Goal: Task Accomplishment & Management: Complete application form

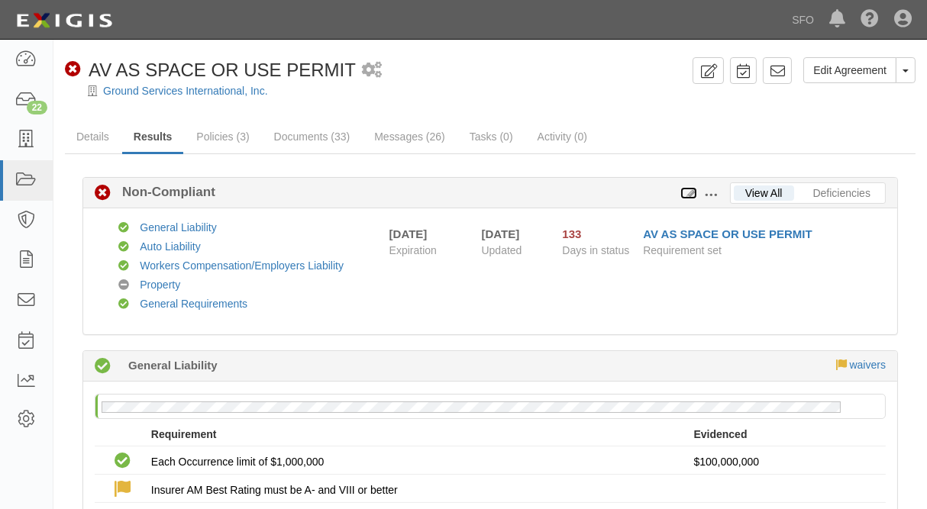
click at [692, 191] on icon at bounding box center [688, 194] width 17 height 11
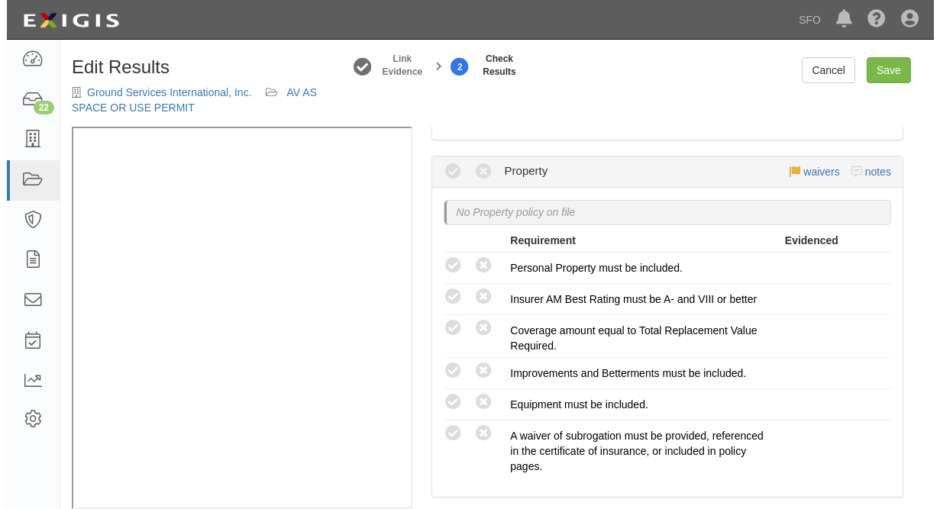
scroll to position [1010, 0]
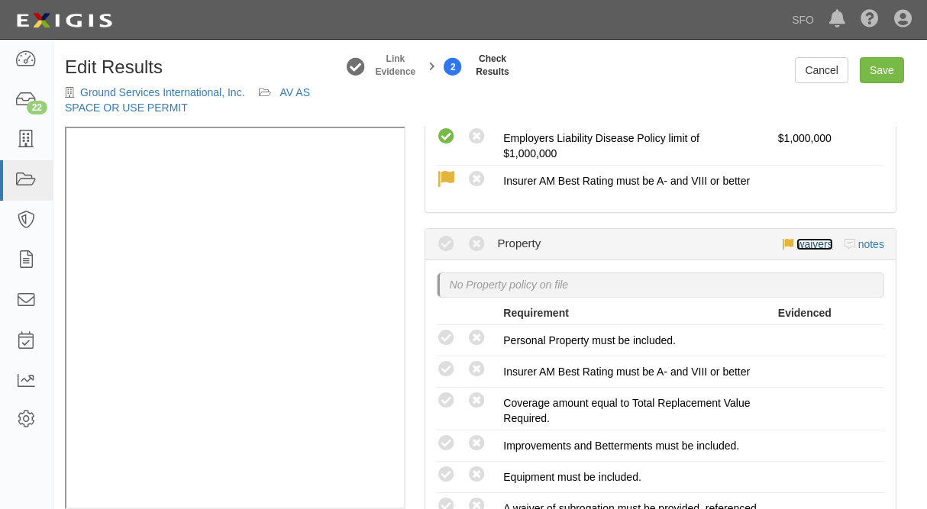
click at [807, 238] on link "waivers" at bounding box center [814, 244] width 36 height 12
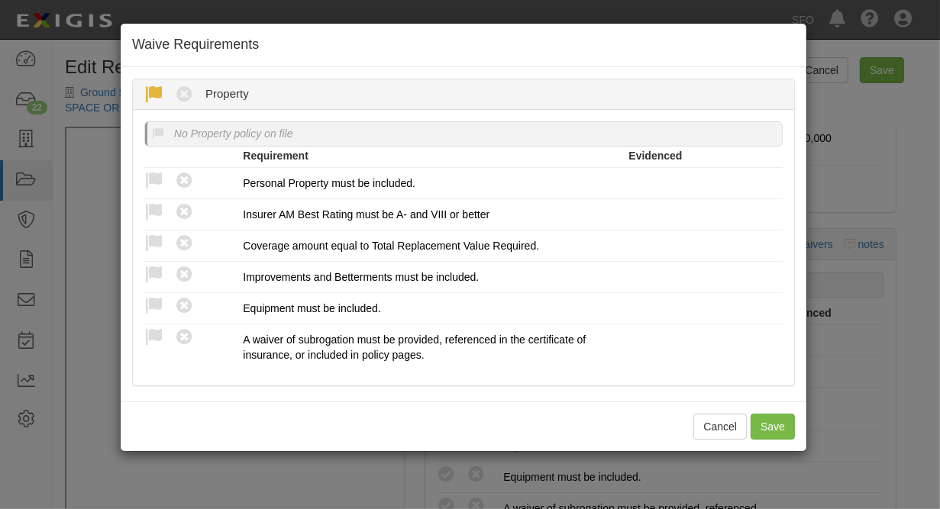
click at [155, 87] on icon at bounding box center [153, 95] width 19 height 19
radio input "true"
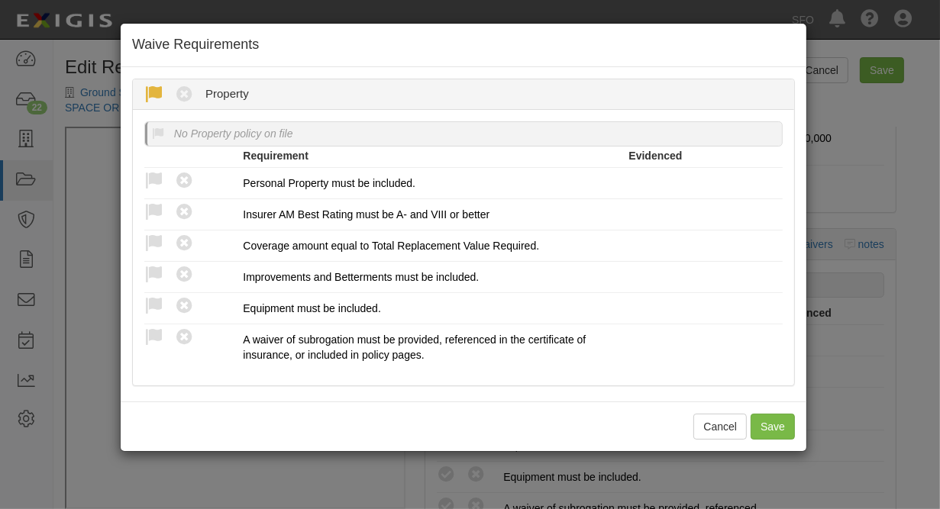
radio input "true"
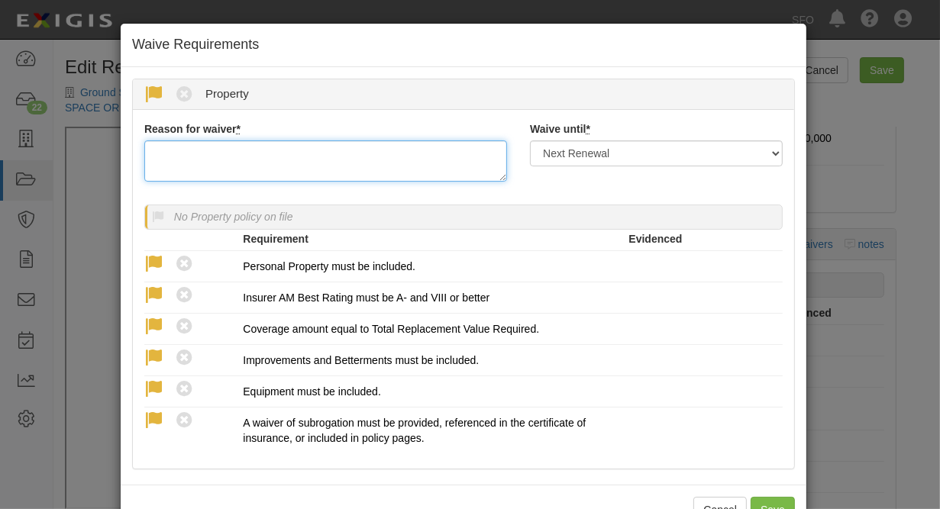
click at [228, 154] on textarea "Reason for waiver *" at bounding box center [325, 160] width 363 height 41
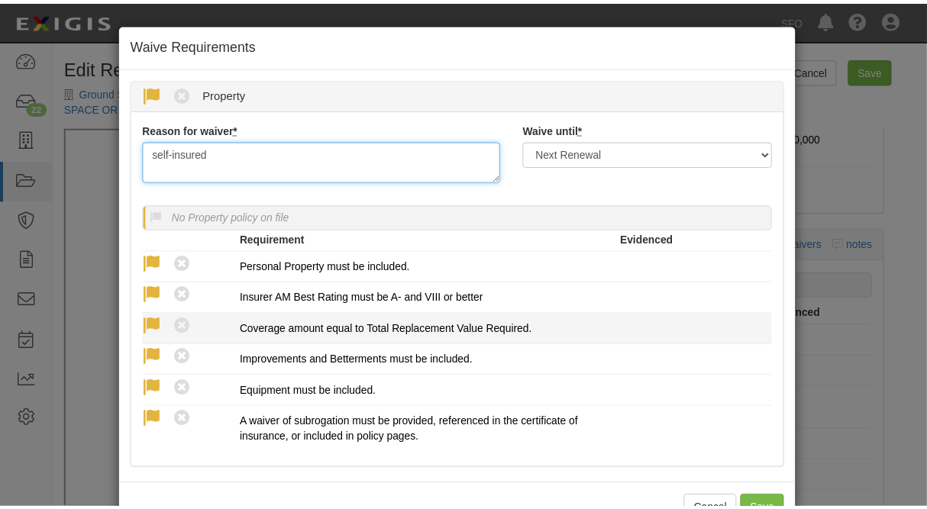
scroll to position [60, 0]
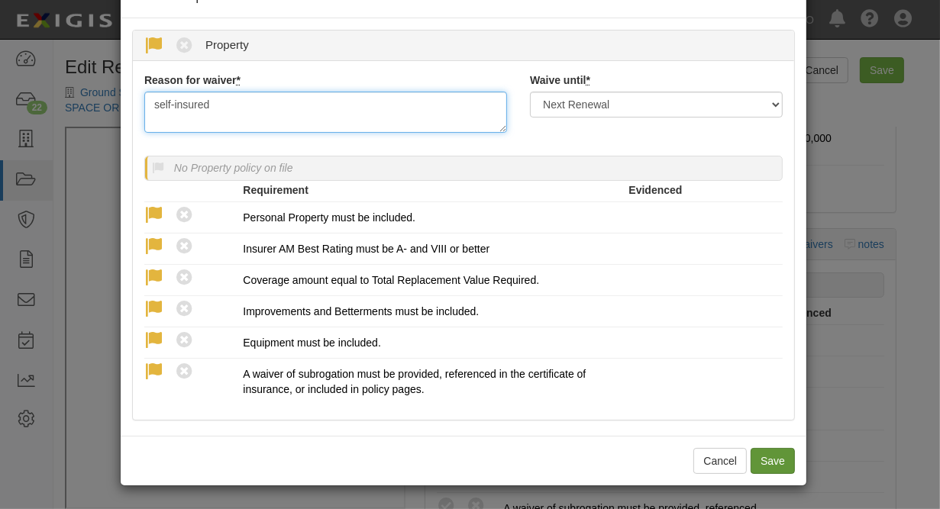
type textarea "self-insured"
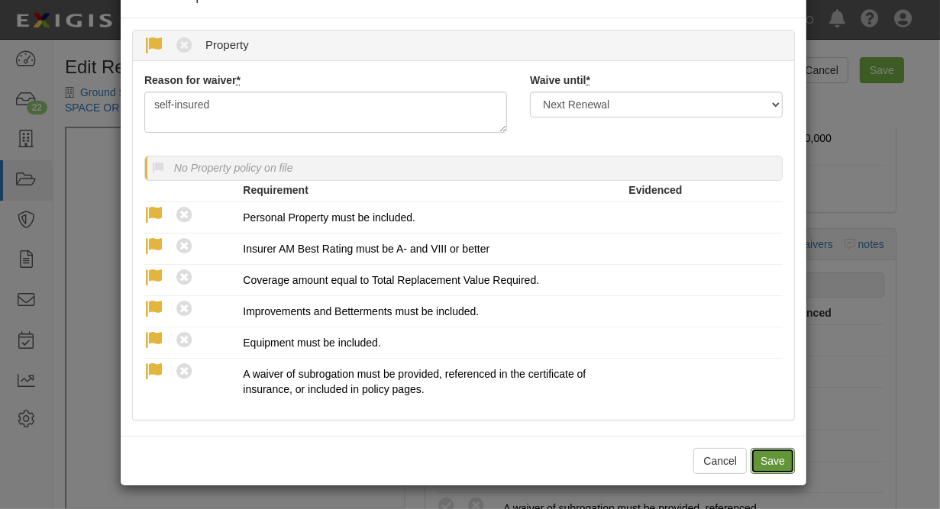
click at [760, 460] on button "Save" at bounding box center [772, 461] width 44 height 26
radio input "true"
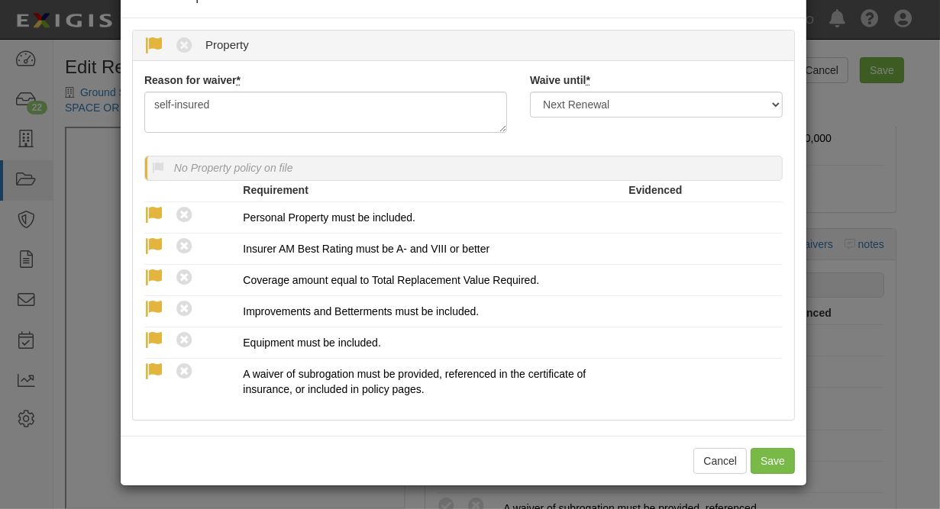
radio input "true"
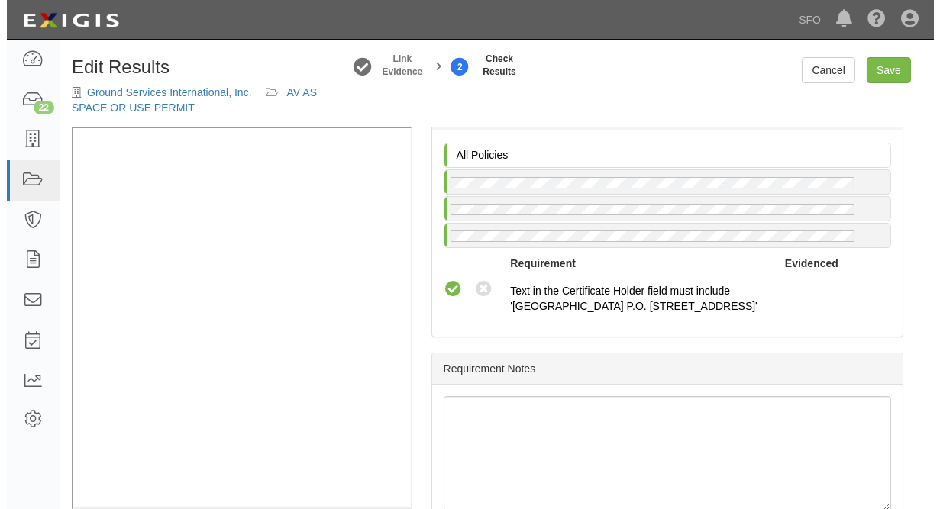
scroll to position [1540, 0]
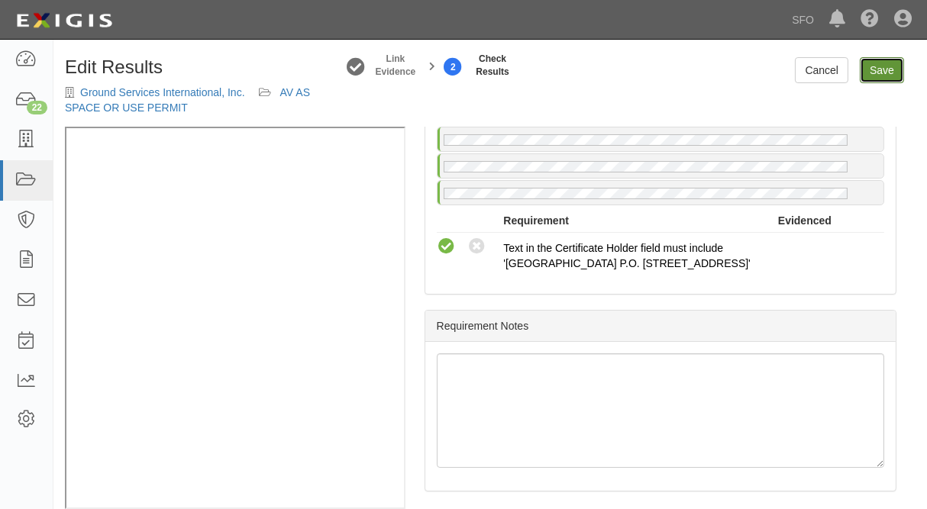
click at [881, 73] on link "Save" at bounding box center [882, 70] width 44 height 26
radio input "true"
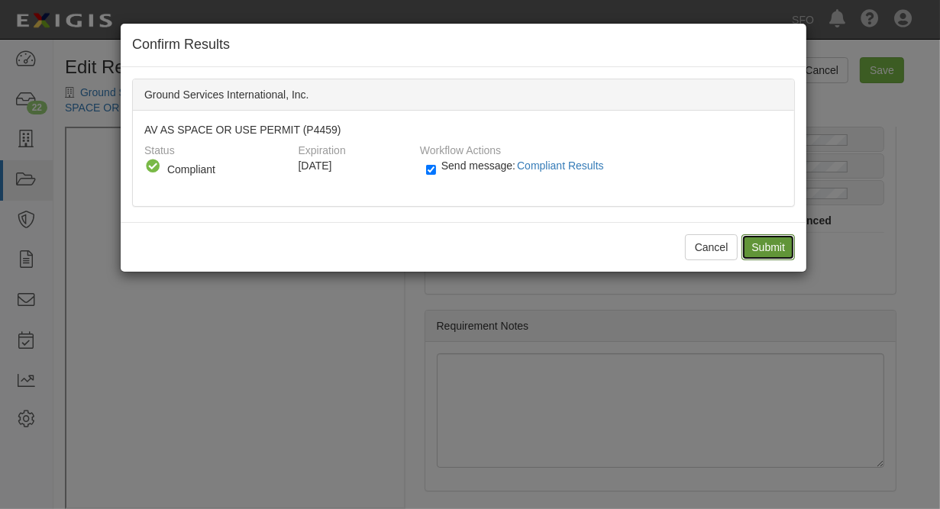
click at [766, 247] on input "Submit" at bounding box center [767, 247] width 53 height 26
